Goal: Task Accomplishment & Management: Use online tool/utility

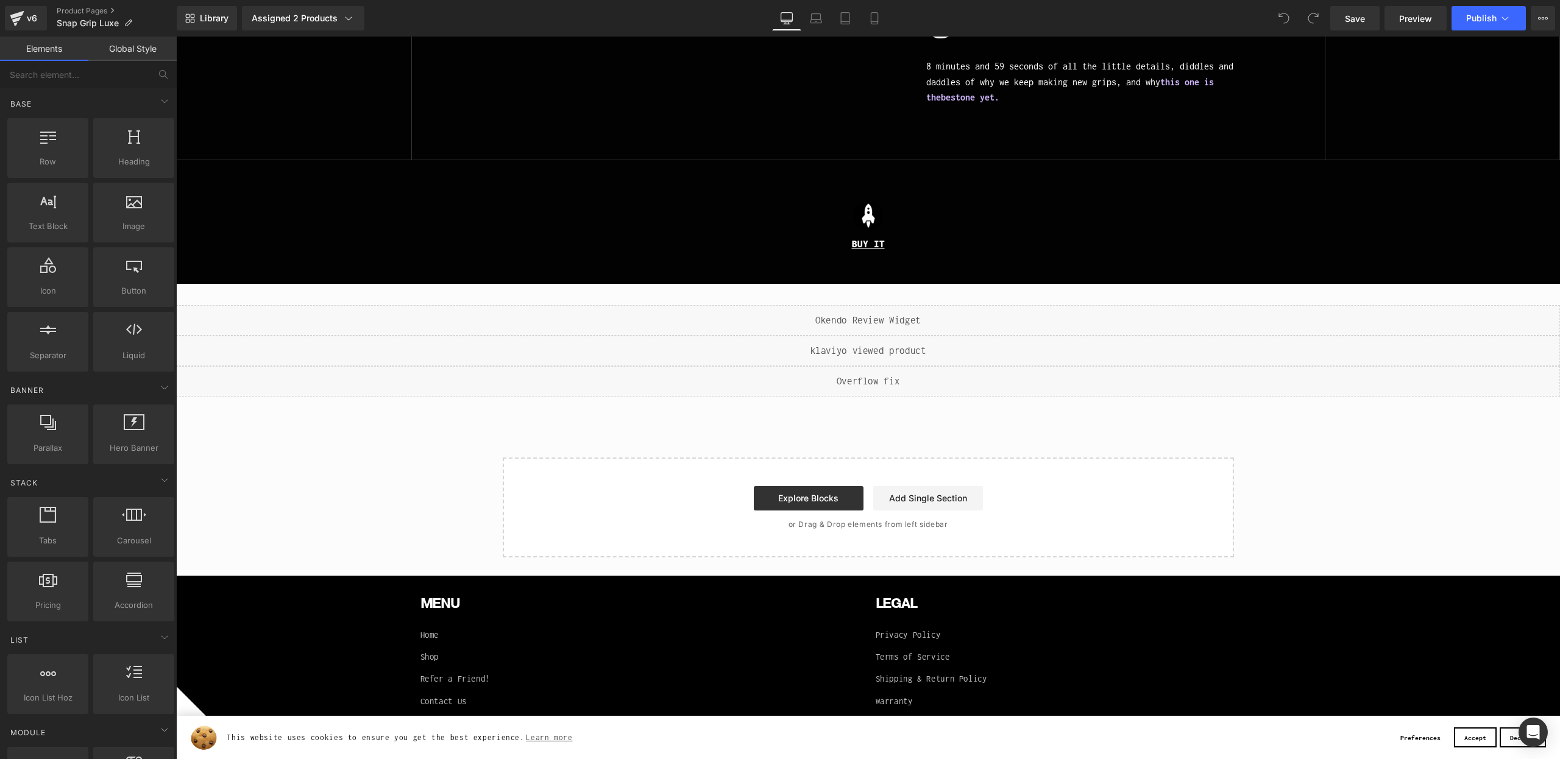
scroll to position [4375, 0]
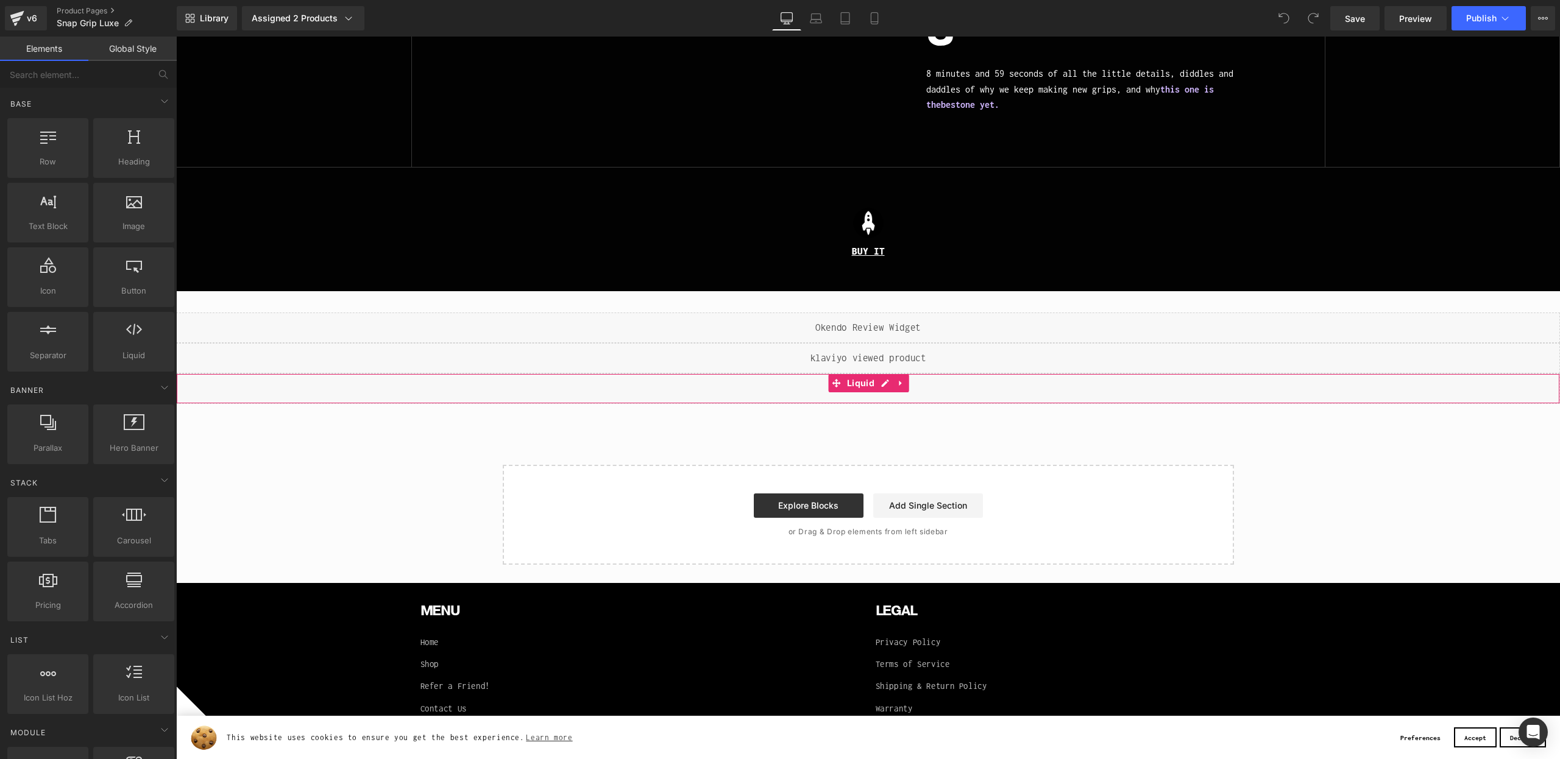
click at [848, 394] on div "Liquid" at bounding box center [868, 389] width 1384 height 30
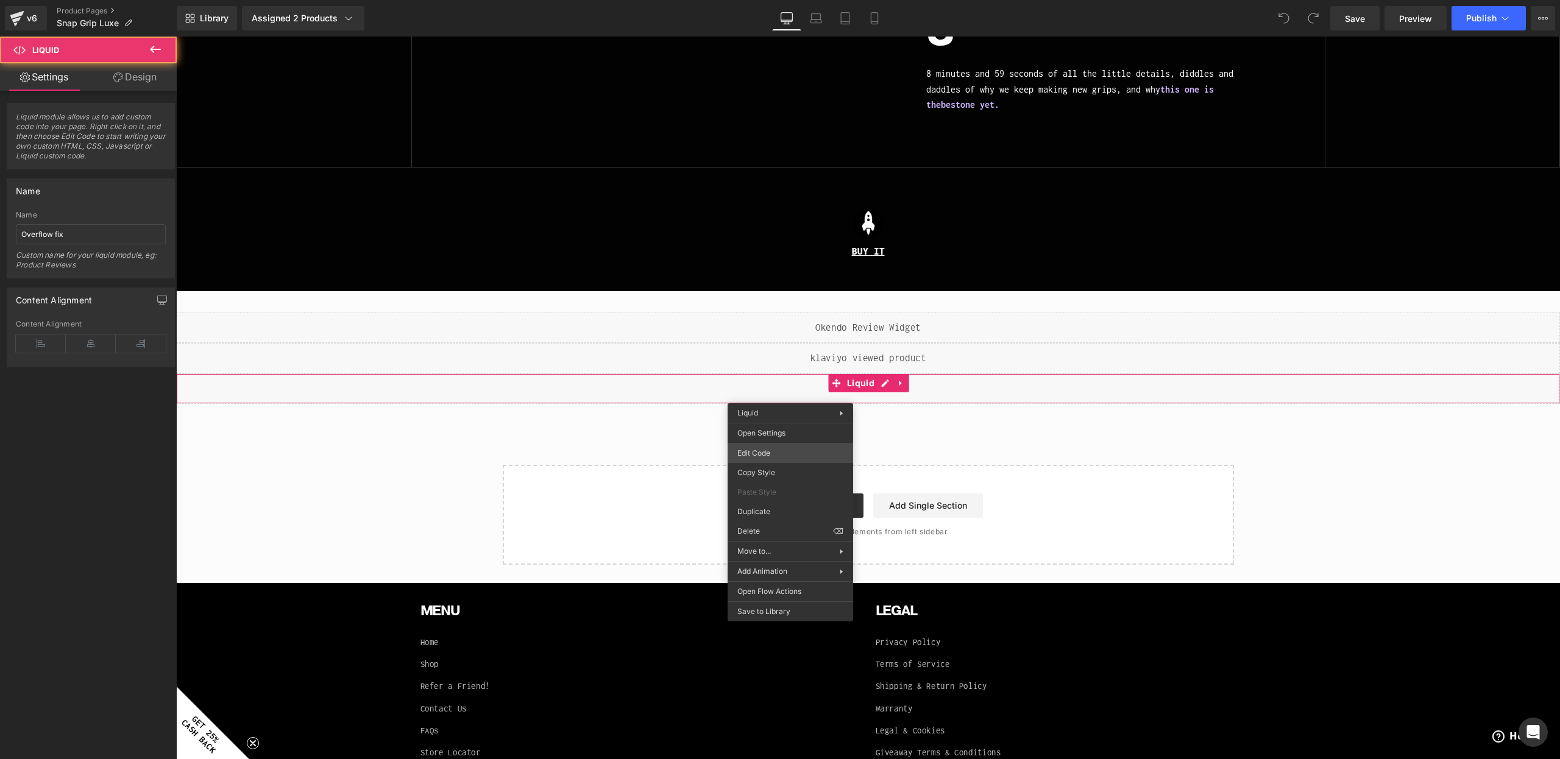
click at [793, 0] on div "You are previewing how the will restyle your page. You can not edit Elements in…" at bounding box center [780, 0] width 1560 height 0
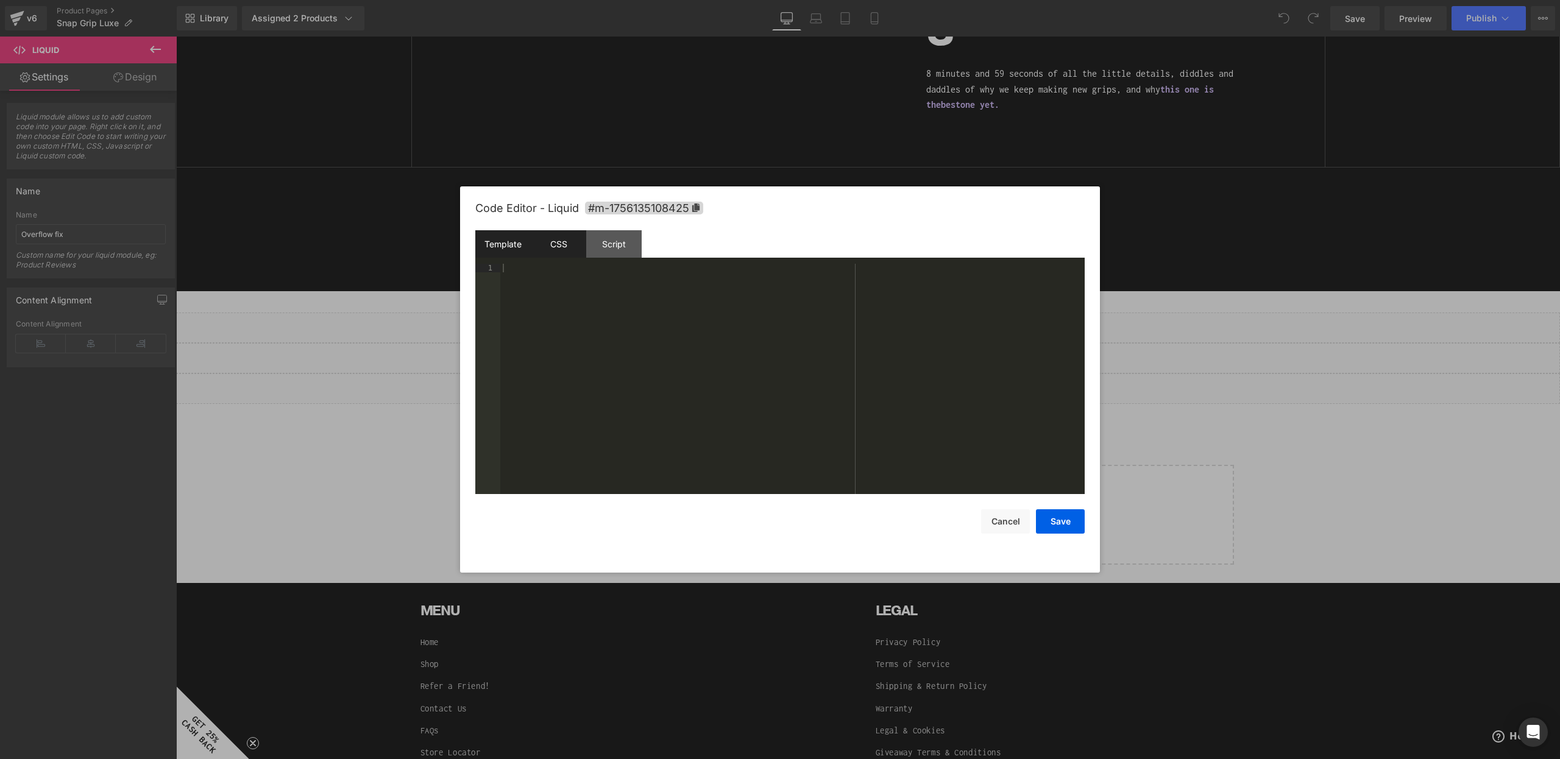
click at [552, 246] on div "CSS" at bounding box center [558, 243] width 55 height 27
click at [1179, 291] on div at bounding box center [780, 379] width 1560 height 759
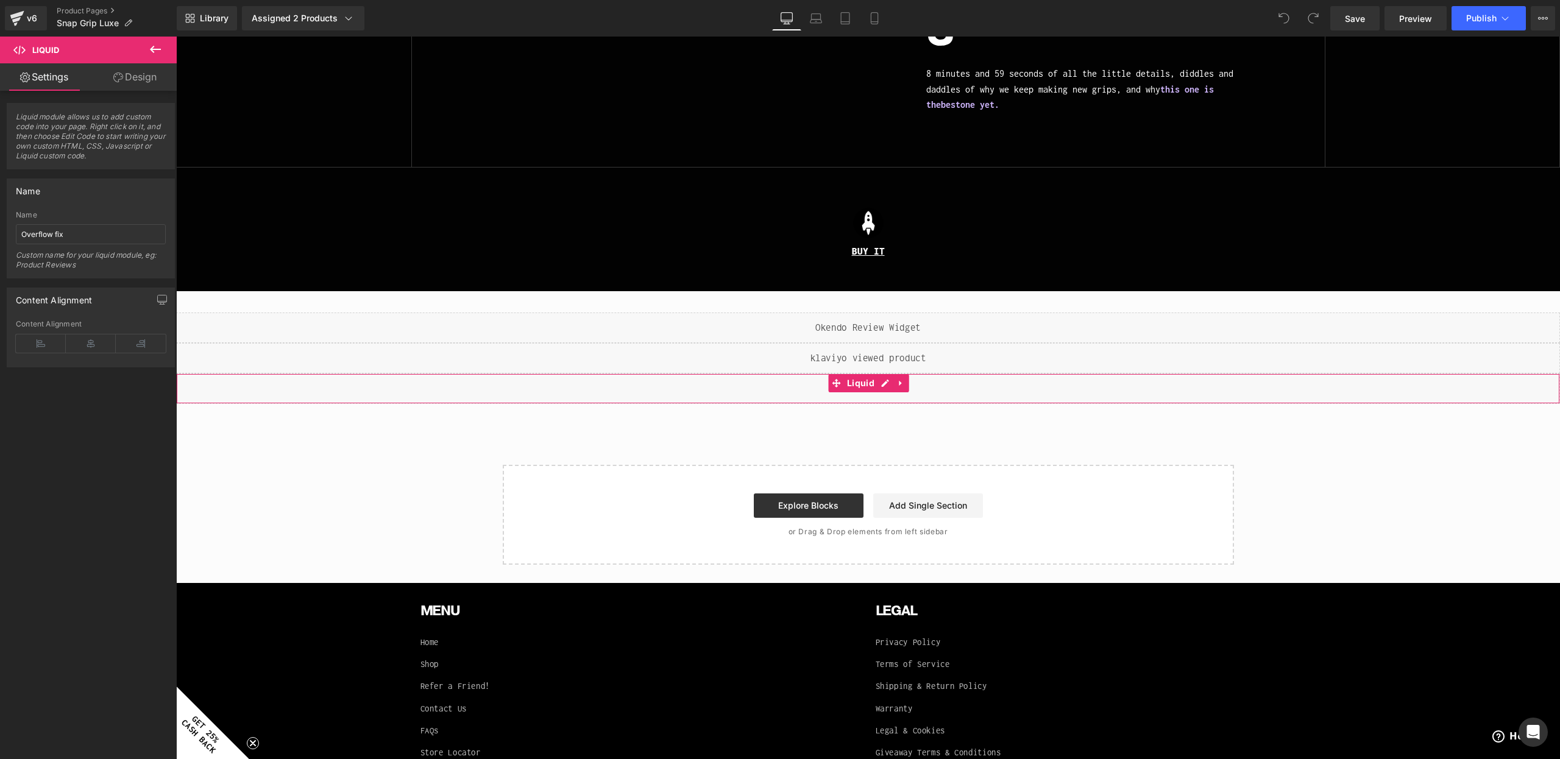
click at [764, 383] on div "Liquid" at bounding box center [868, 389] width 1384 height 30
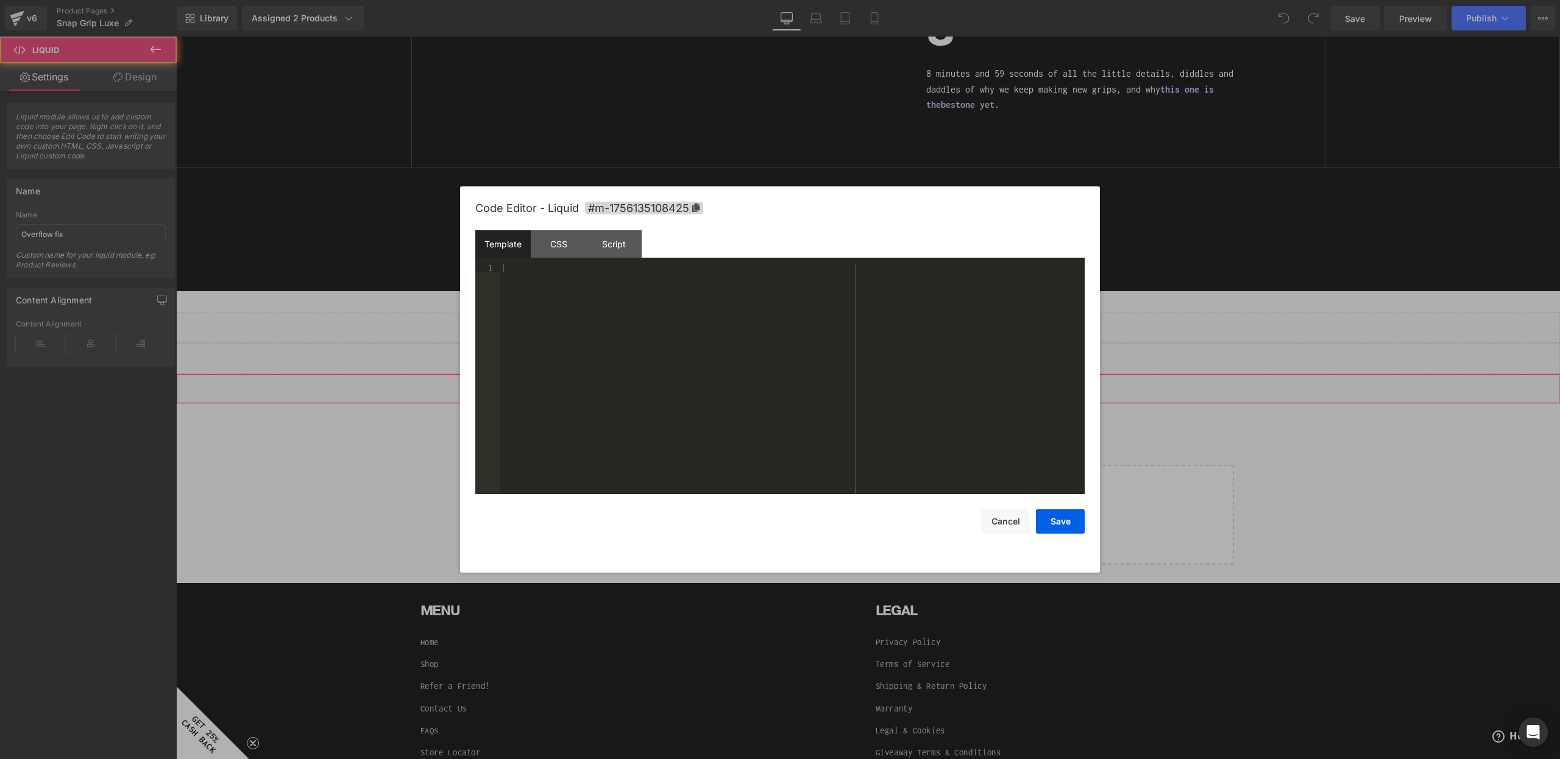
click at [739, 0] on div "You are previewing how the will restyle your page. You can not edit Elements in…" at bounding box center [780, 0] width 1560 height 0
click at [548, 240] on div "CSS" at bounding box center [558, 243] width 55 height 27
click at [547, 296] on div "#m-1756135108425 { } .gryffeditor { overflow : hidden !important; }" at bounding box center [792, 387] width 584 height 247
drag, startPoint x: 1055, startPoint y: 517, endPoint x: 1241, endPoint y: 110, distance: 447.5
click at [1055, 517] on button "Save" at bounding box center [1060, 521] width 49 height 24
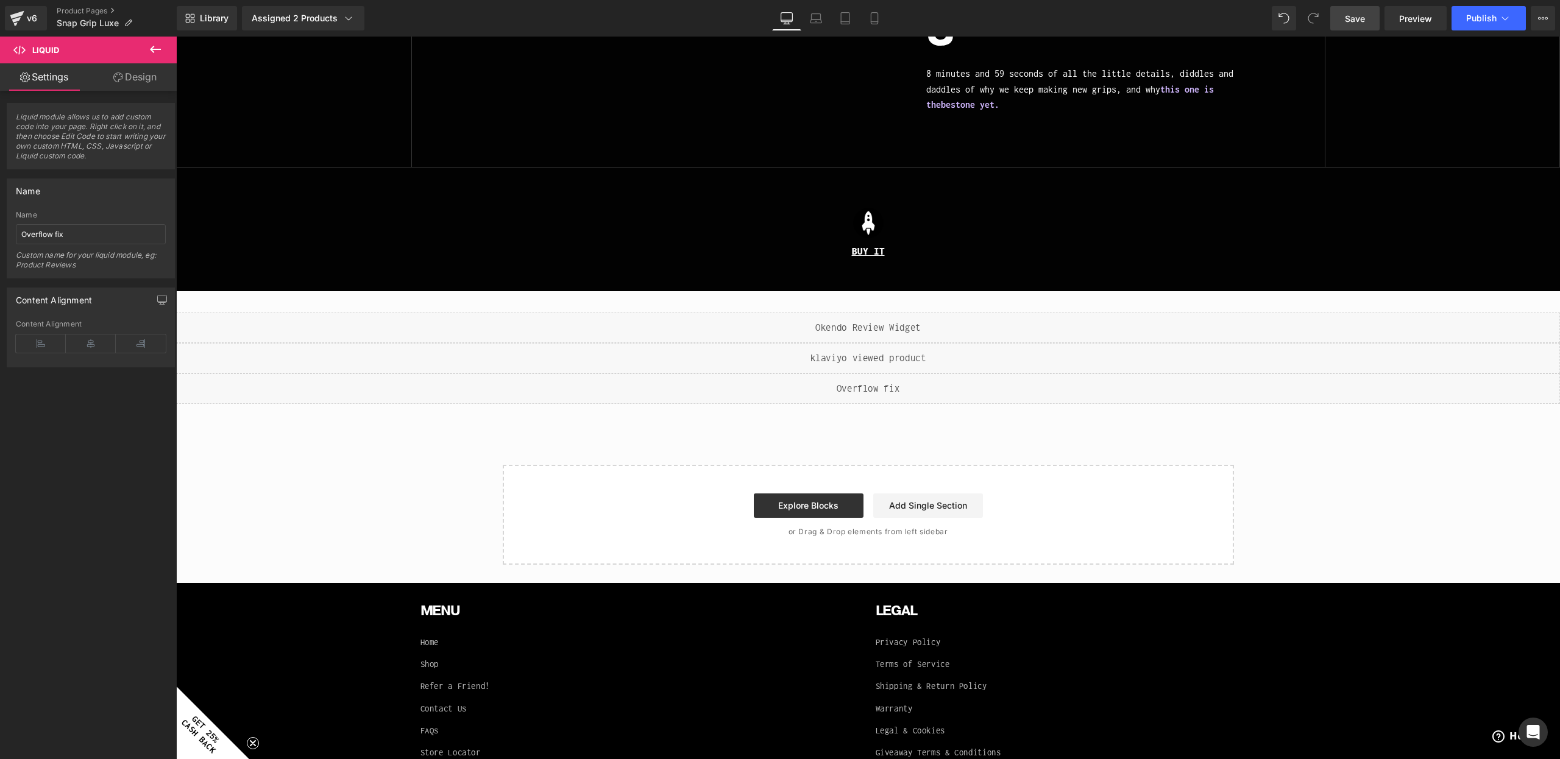
click at [1359, 17] on span "Save" at bounding box center [1355, 18] width 20 height 13
click at [1461, 15] on button "Publish" at bounding box center [1489, 18] width 74 height 24
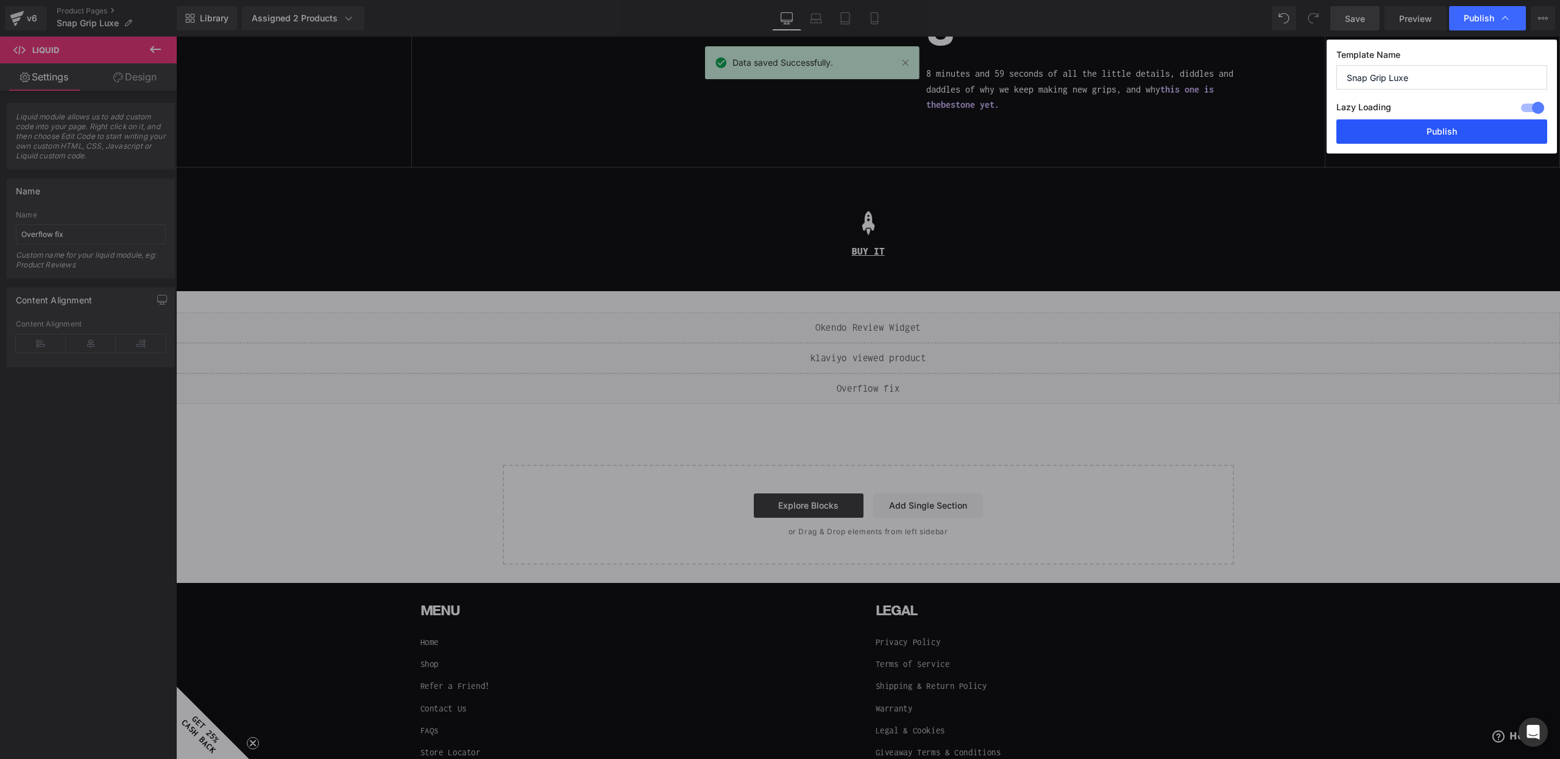
click at [1415, 132] on button "Publish" at bounding box center [1441, 131] width 211 height 24
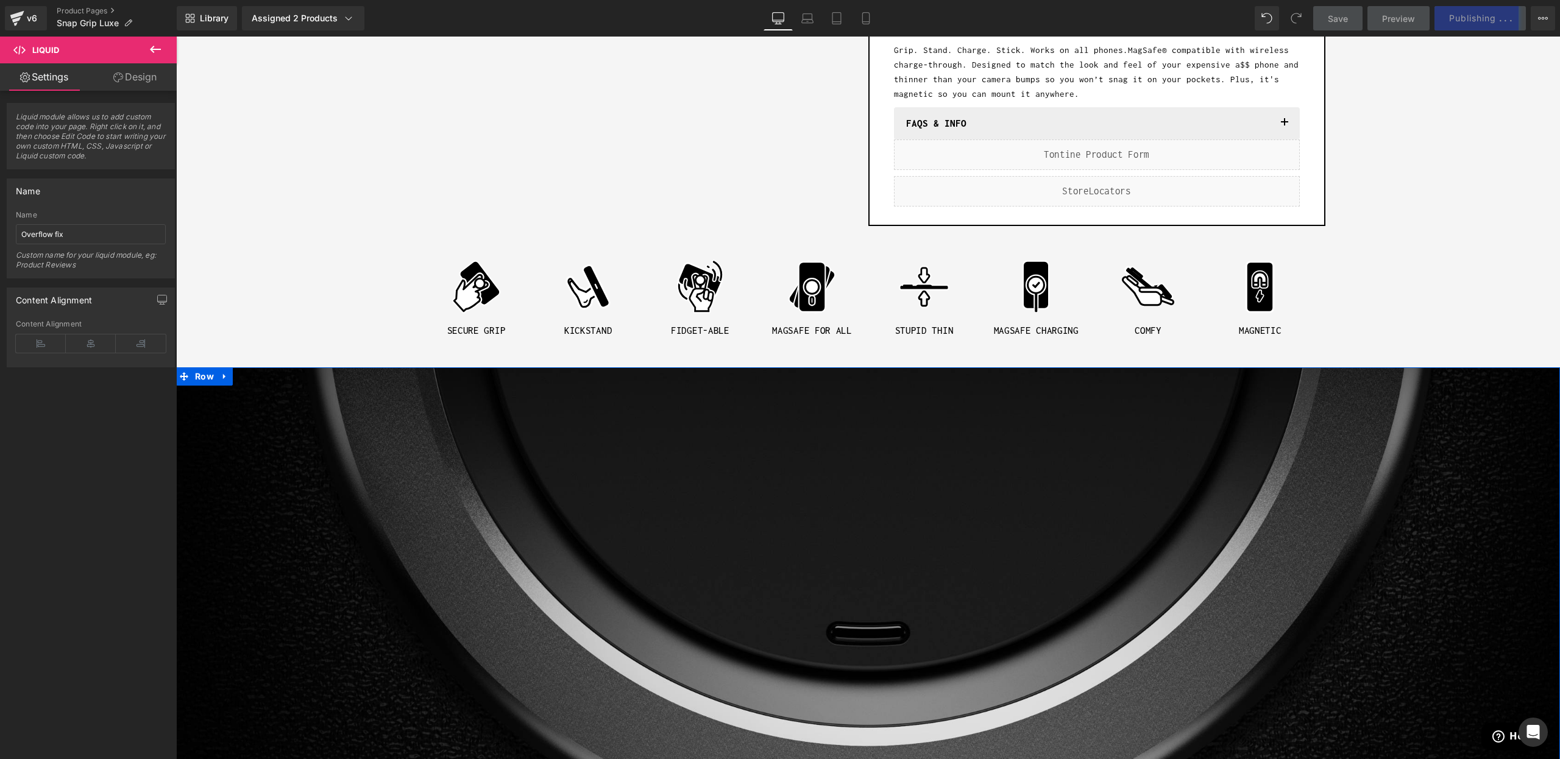
scroll to position [0, 0]
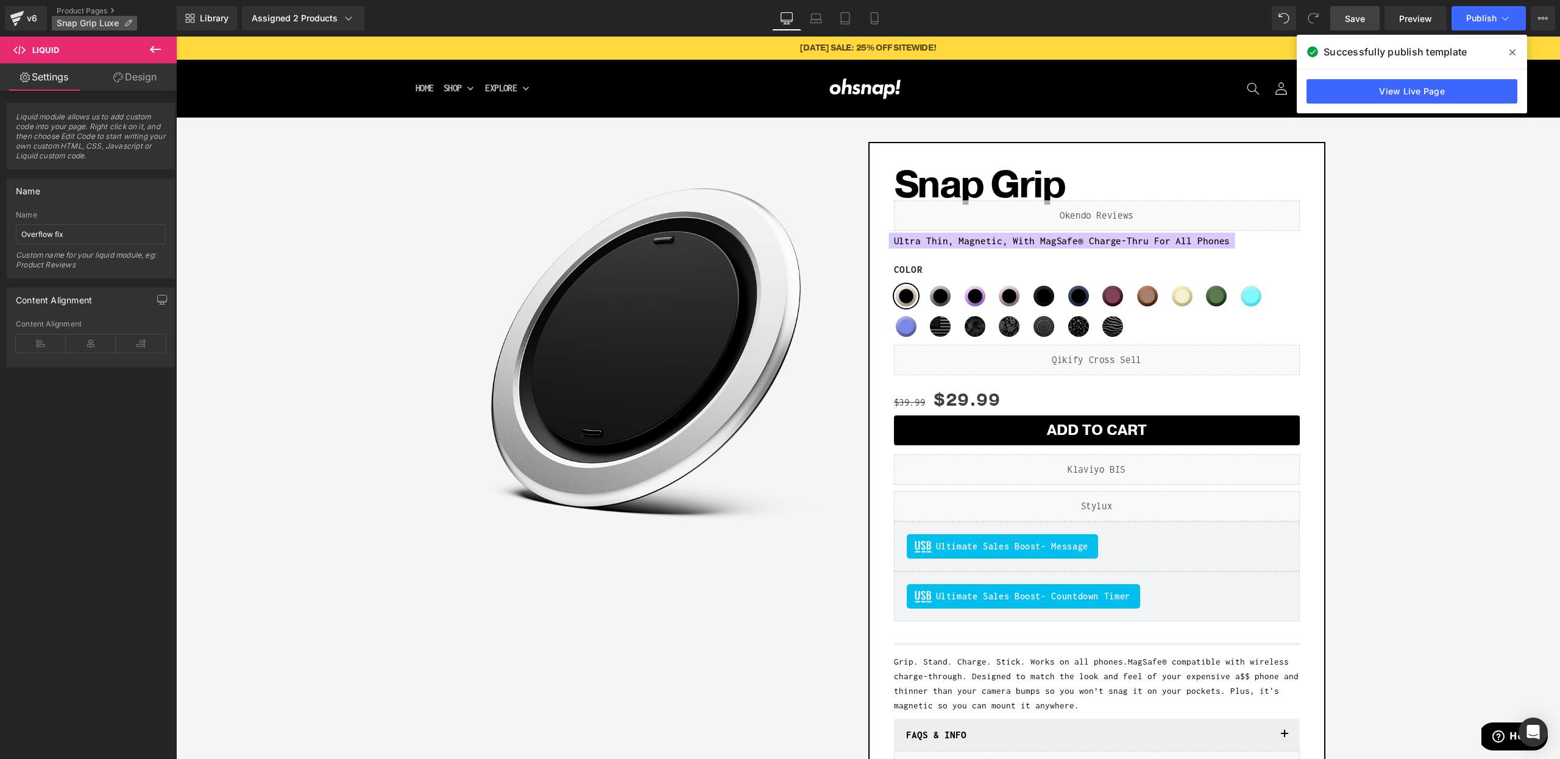
click at [76, 19] on span "Snap Grip Luxe" at bounding box center [88, 23] width 62 height 10
click at [77, 10] on link "Product Pages" at bounding box center [117, 11] width 120 height 10
